Goal: Transaction & Acquisition: Book appointment/travel/reservation

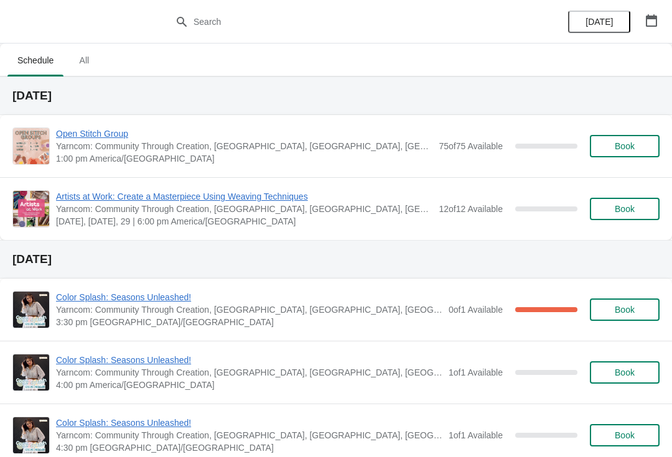
click at [85, 61] on span "All" at bounding box center [83, 60] width 31 height 22
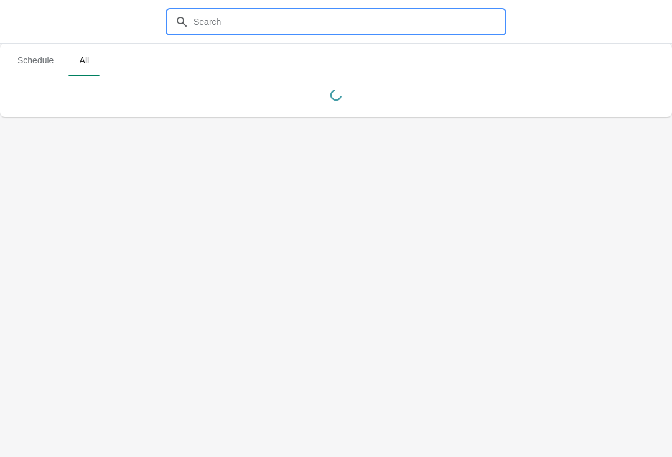
click at [273, 21] on input "text" at bounding box center [348, 22] width 311 height 22
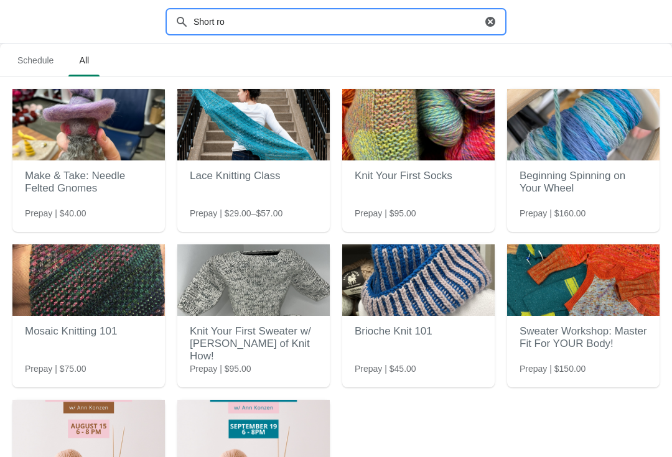
type input "Short row"
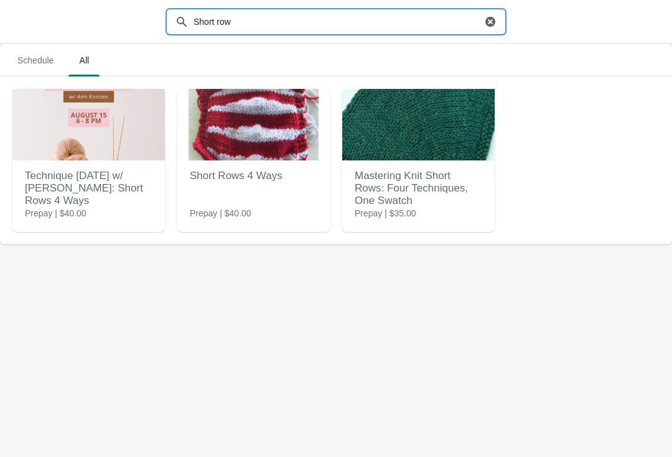
click at [414, 199] on h2 "Mastering Knit Short Rows: Four Techniques, One Swatch" at bounding box center [417, 189] width 127 height 50
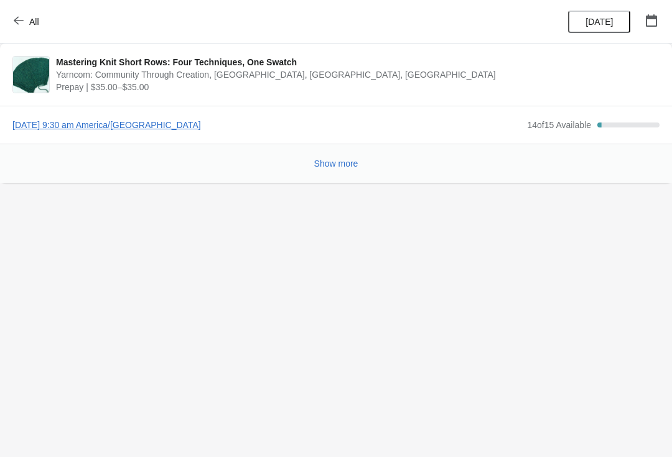
click at [343, 172] on button "Show more" at bounding box center [336, 163] width 54 height 22
click at [152, 129] on span "[DATE] 9:30 am America/[GEOGRAPHIC_DATA]" at bounding box center [266, 125] width 508 height 12
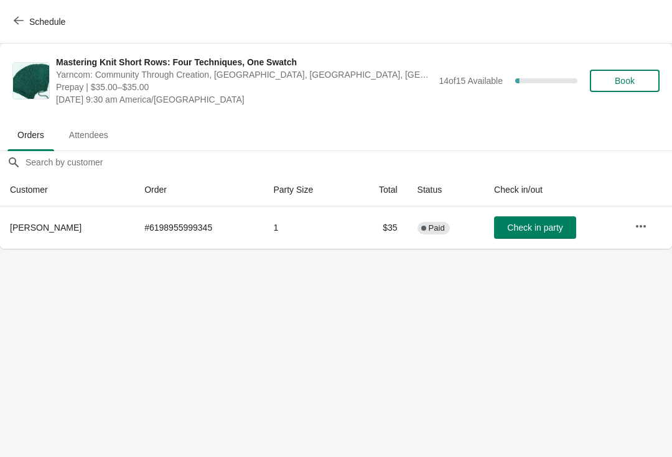
click at [615, 91] on button "Book" at bounding box center [625, 81] width 70 height 22
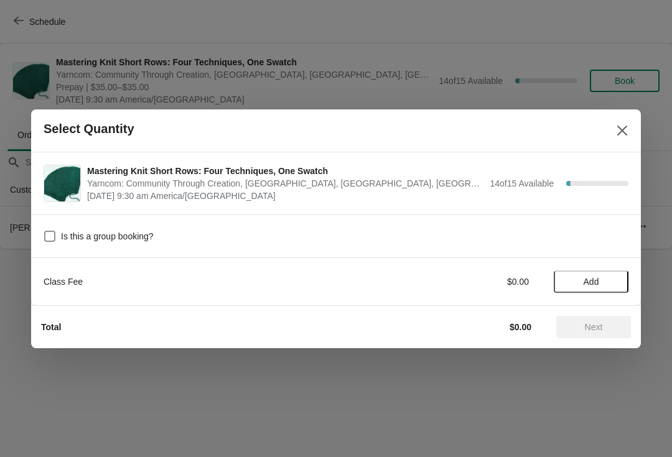
click at [591, 277] on span "Add" at bounding box center [591, 282] width 16 height 10
click at [590, 326] on span "Next" at bounding box center [594, 327] width 18 height 10
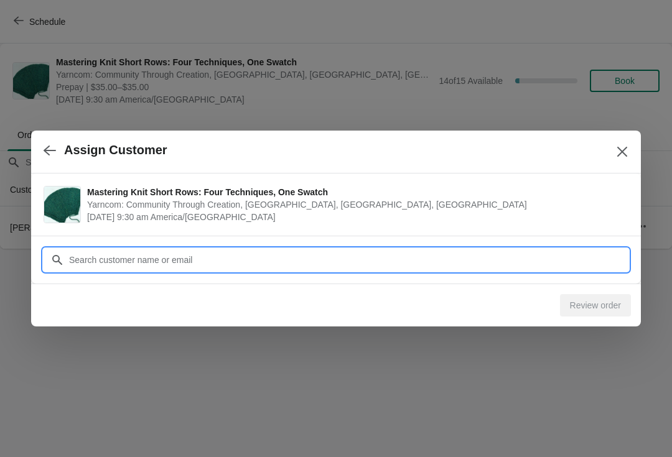
click at [483, 249] on input "Customer" at bounding box center [348, 260] width 560 height 22
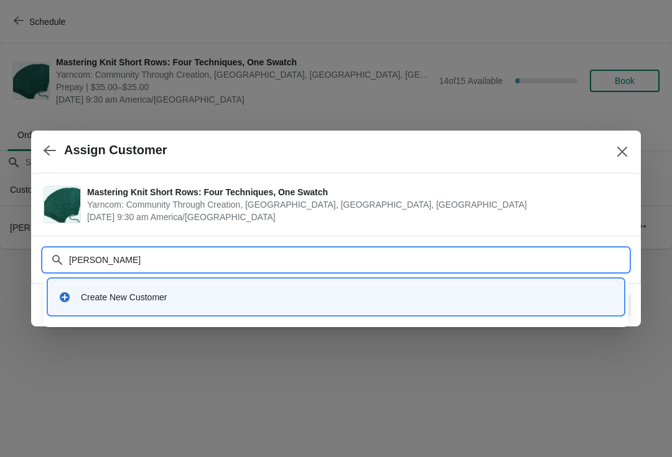
type input "Lucille nansteel"
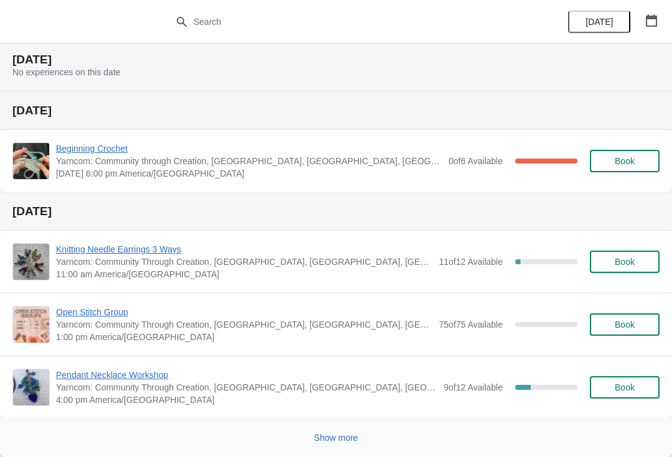
scroll to position [979, 0]
click at [323, 447] on button "Show more" at bounding box center [336, 438] width 54 height 22
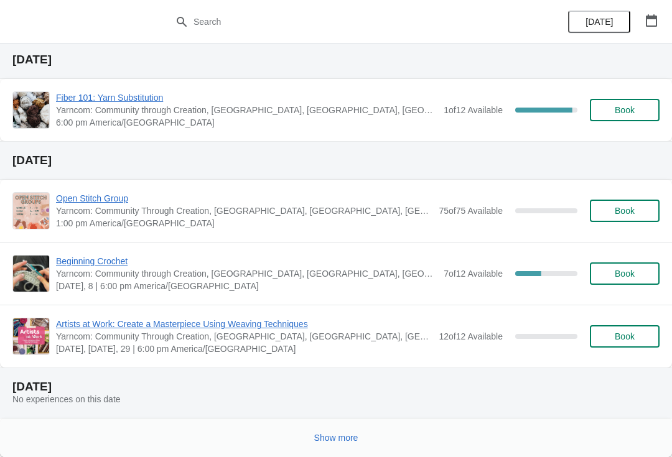
scroll to position [1812, 0]
click at [331, 441] on span "Show more" at bounding box center [336, 438] width 44 height 10
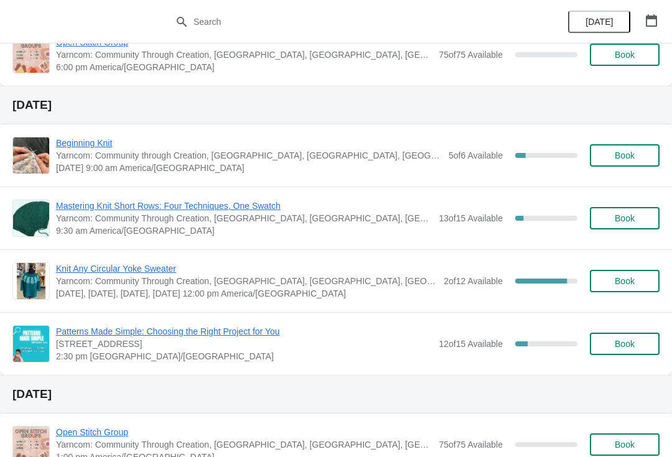
scroll to position [2243, 0]
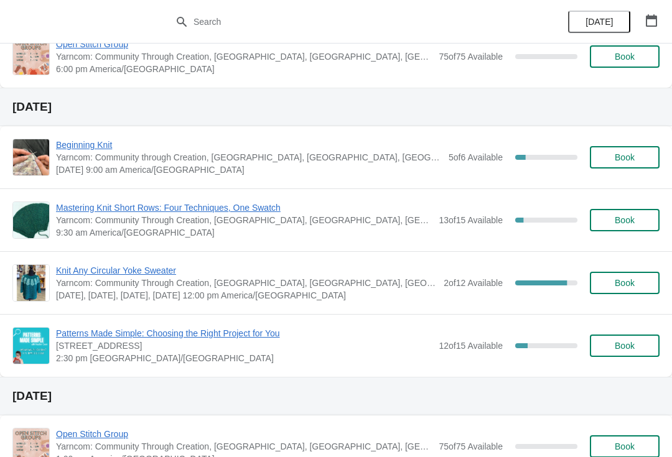
click at [270, 212] on span "Mastering Knit Short Rows: Four Techniques, One Swatch" at bounding box center [244, 207] width 376 height 12
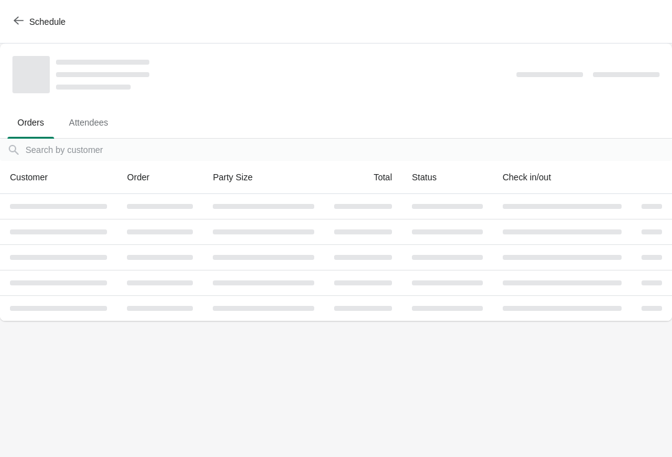
scroll to position [0, 0]
